Goal: Use online tool/utility: Utilize a website feature to perform a specific function

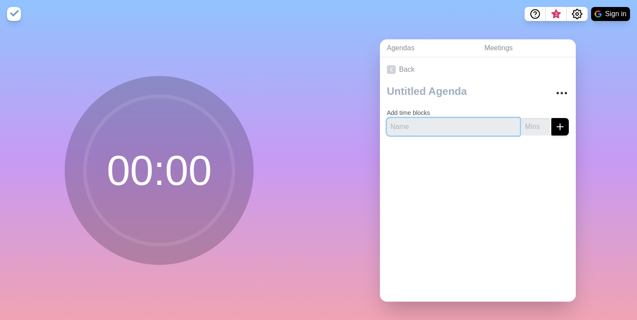
click at [433, 125] on input "text" at bounding box center [453, 126] width 133 height 17
type input "Meet"
click at [536, 130] on input "number" at bounding box center [536, 126] width 28 height 17
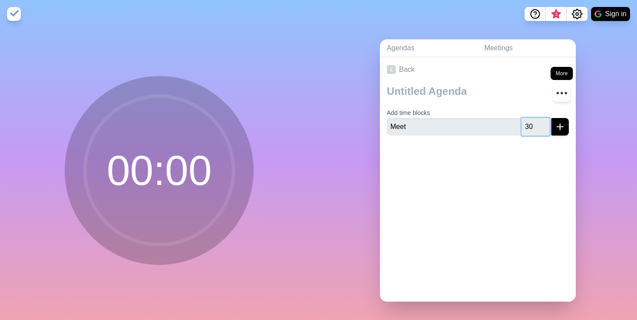
type input "30"
click at [564, 99] on icon "More" at bounding box center [562, 93] width 14 height 14
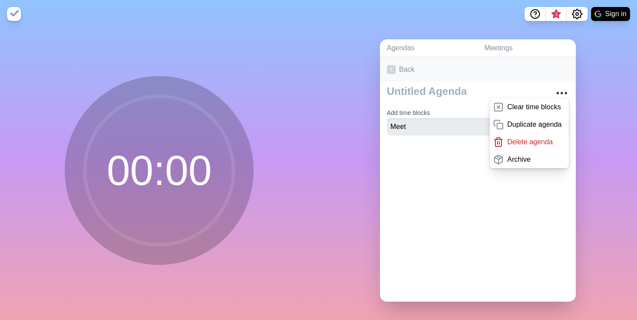
click at [496, 65] on link "Back" at bounding box center [478, 69] width 196 height 24
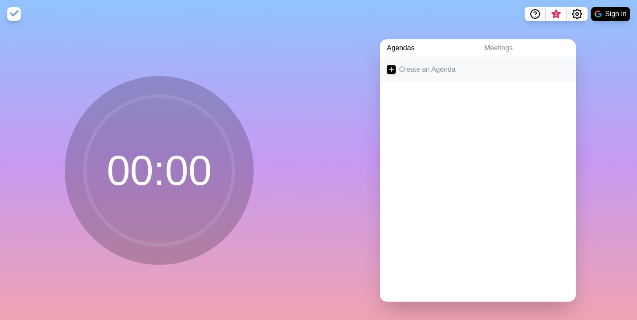
click at [434, 71] on link "Create an Agenda" at bounding box center [478, 69] width 196 height 24
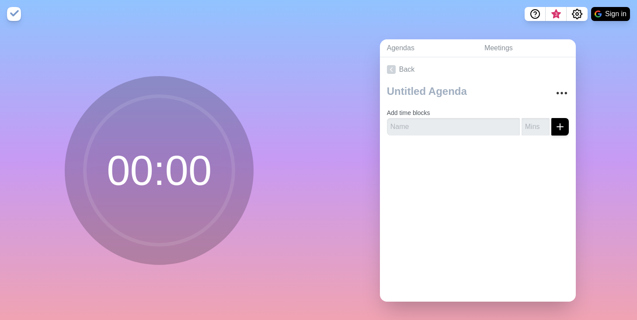
click at [452, 135] on div "Add time blocks" at bounding box center [478, 112] width 196 height 61
click at [455, 129] on input "text" at bounding box center [453, 126] width 133 height 17
type input "MMeet"
click at [533, 128] on input "number" at bounding box center [536, 126] width 28 height 17
type input "30"
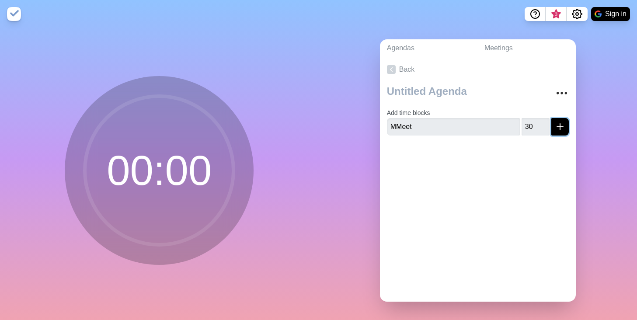
click at [564, 128] on icon "submit" at bounding box center [560, 127] width 10 height 10
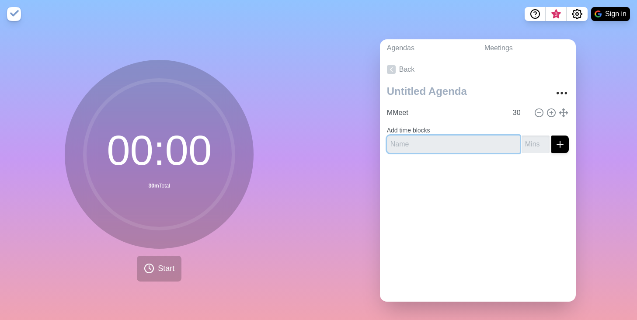
click at [470, 143] on input "text" at bounding box center [453, 144] width 133 height 17
type input "Break"
click at [533, 146] on input "number" at bounding box center [536, 144] width 28 height 17
type input "20"
click at [559, 148] on icon "submit" at bounding box center [560, 144] width 10 height 10
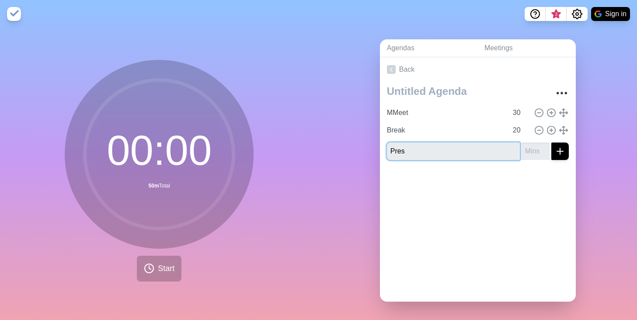
type input "Pres"
click at [529, 153] on input "number" at bounding box center [536, 151] width 28 height 17
type input "60"
click at [560, 149] on line "submit" at bounding box center [560, 151] width 0 height 6
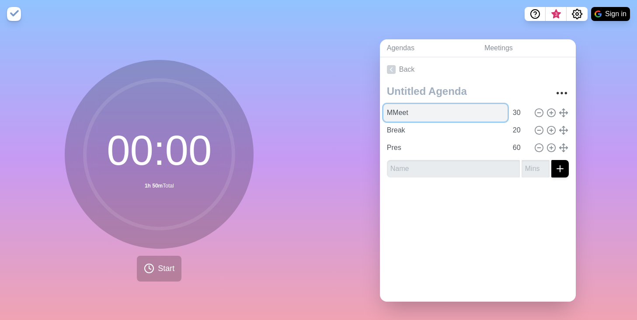
click at [446, 119] on input "MMeet" at bounding box center [445, 112] width 124 height 17
type input "Meet"
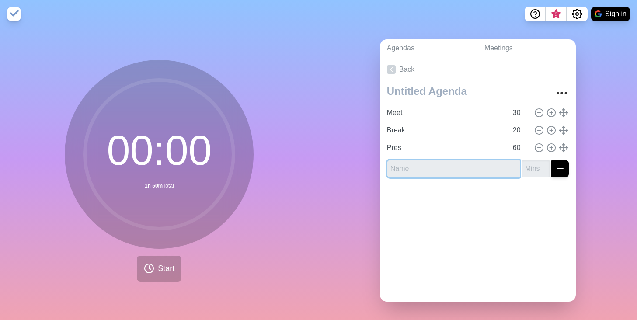
click at [444, 164] on input "text" at bounding box center [453, 168] width 133 height 17
type input "Pres 2"
click at [528, 165] on input "number" at bounding box center [536, 168] width 28 height 17
type input "40"
click at [566, 171] on button "submit" at bounding box center [559, 168] width 17 height 17
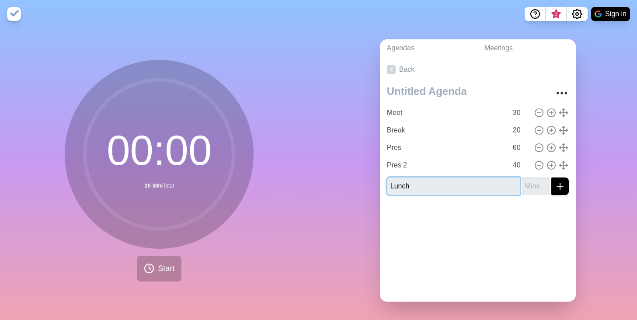
type input "Lunch"
click at [535, 188] on input "number" at bounding box center [536, 186] width 28 height 17
type input "6"
type input "50"
click at [529, 240] on div "Back Meet 30 Break 20 Pres 60 Pres 2 40 Lunch 50" at bounding box center [478, 179] width 196 height 244
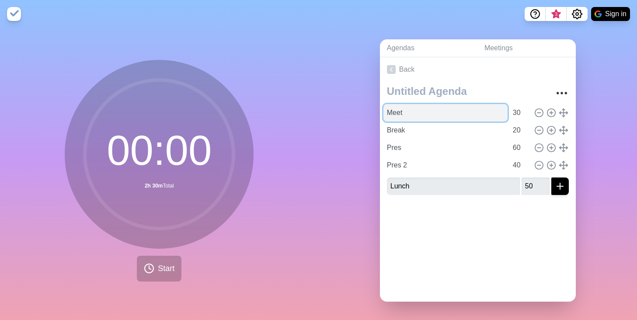
click at [480, 110] on input "Meet" at bounding box center [445, 112] width 124 height 17
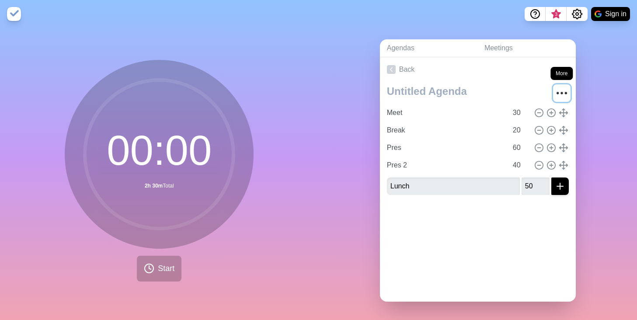
click at [559, 90] on icon "More" at bounding box center [562, 93] width 14 height 14
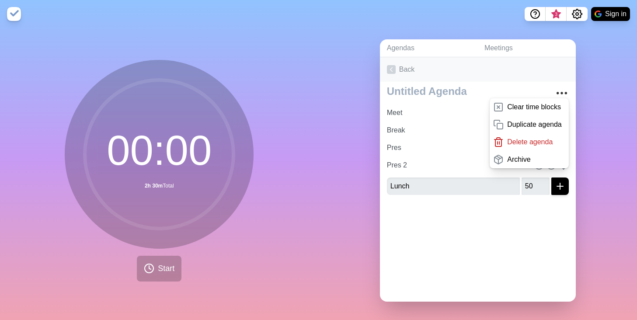
click at [512, 73] on link "Back" at bounding box center [478, 69] width 196 height 24
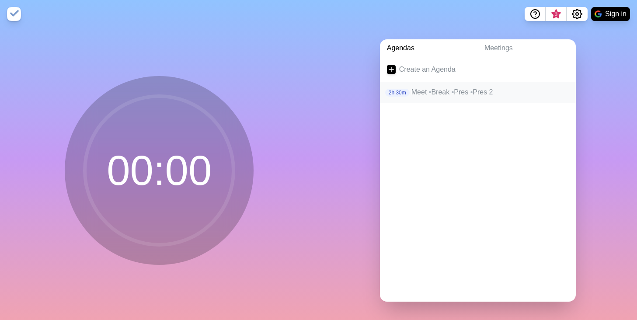
click at [425, 93] on p "Meet • Break • Pres • Pres 2" at bounding box center [489, 92] width 157 height 10
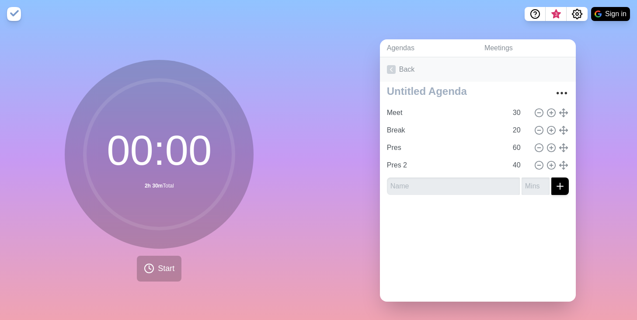
click at [393, 73] on icon at bounding box center [391, 69] width 9 height 9
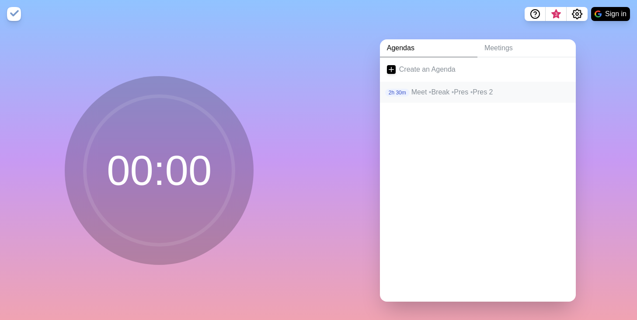
click at [403, 93] on p "2h 30m" at bounding box center [397, 93] width 24 height 8
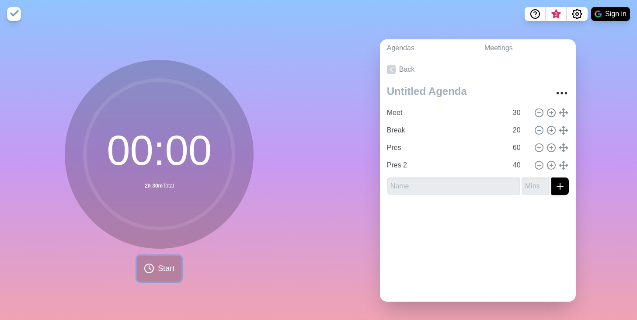
click at [150, 271] on icon at bounding box center [149, 268] width 10 height 10
